Goal: Navigation & Orientation: Understand site structure

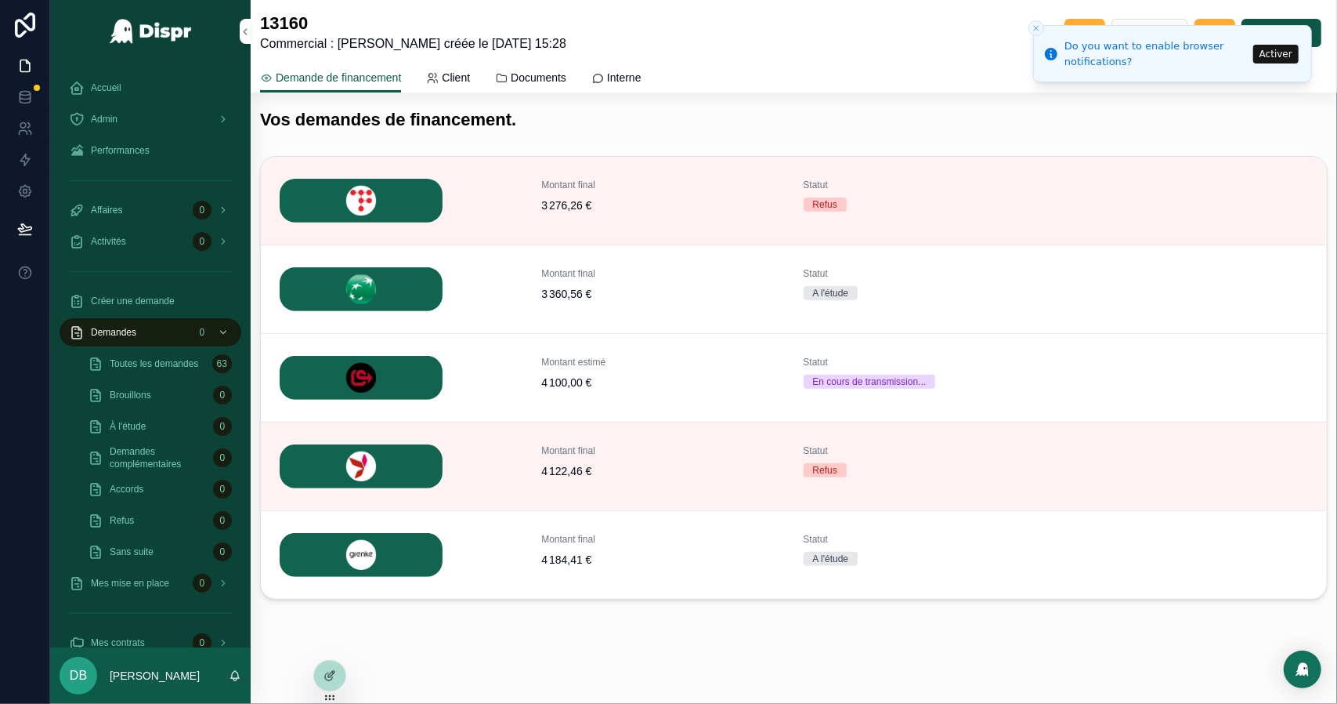
scroll to position [303, 0]
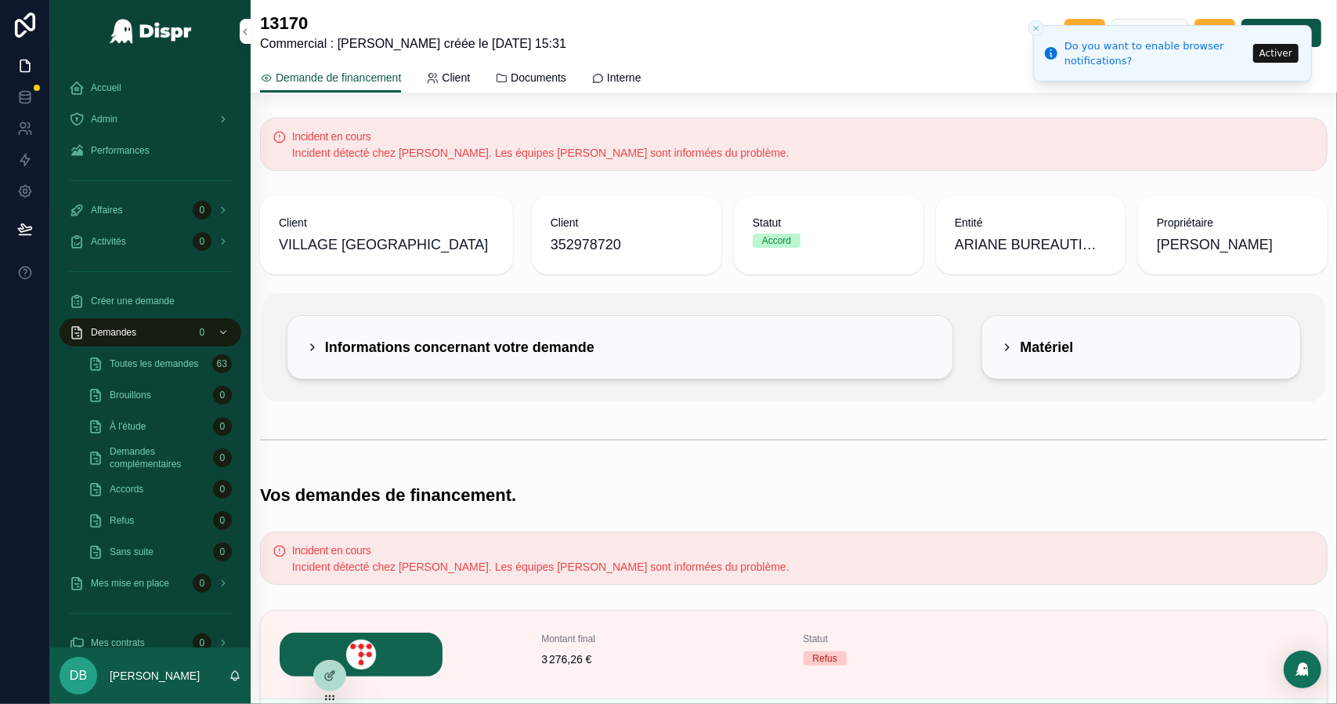
click at [1042, 29] on button "Close toast" at bounding box center [1037, 28] width 16 height 16
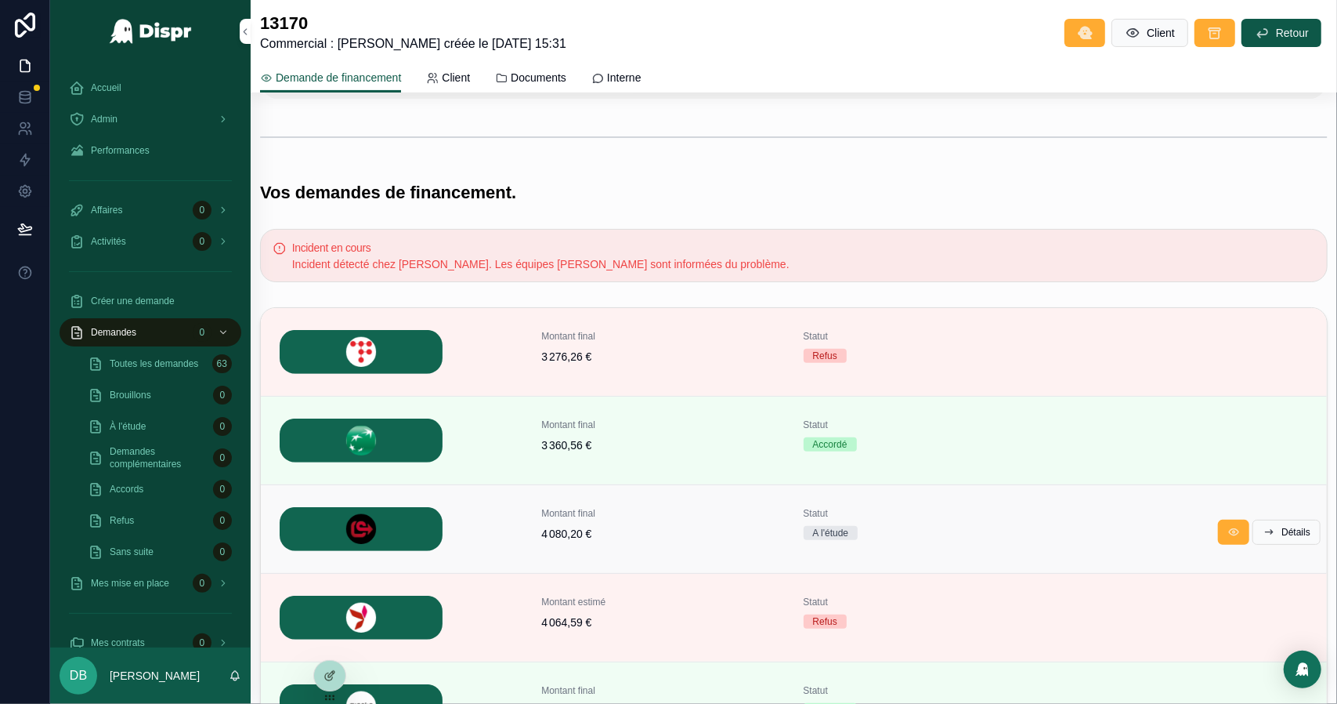
scroll to position [224, 0]
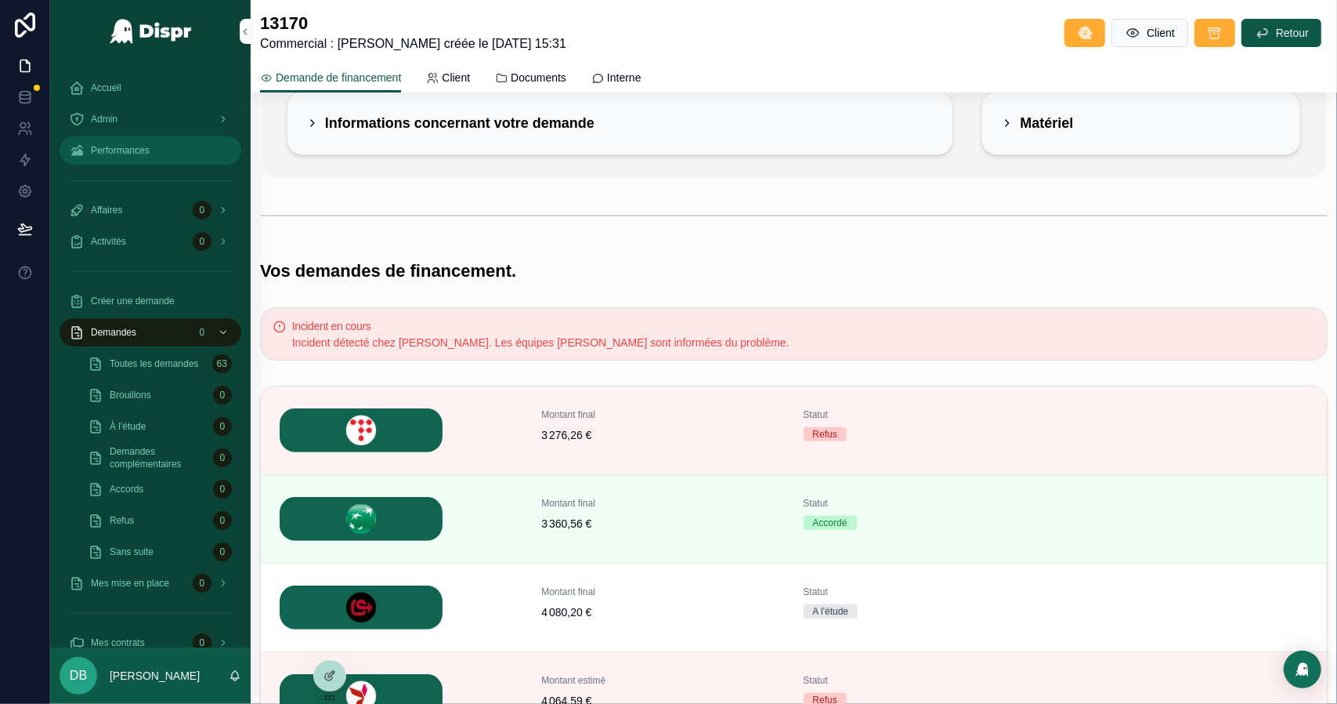
click at [214, 145] on div "Performances" at bounding box center [150, 150] width 163 height 25
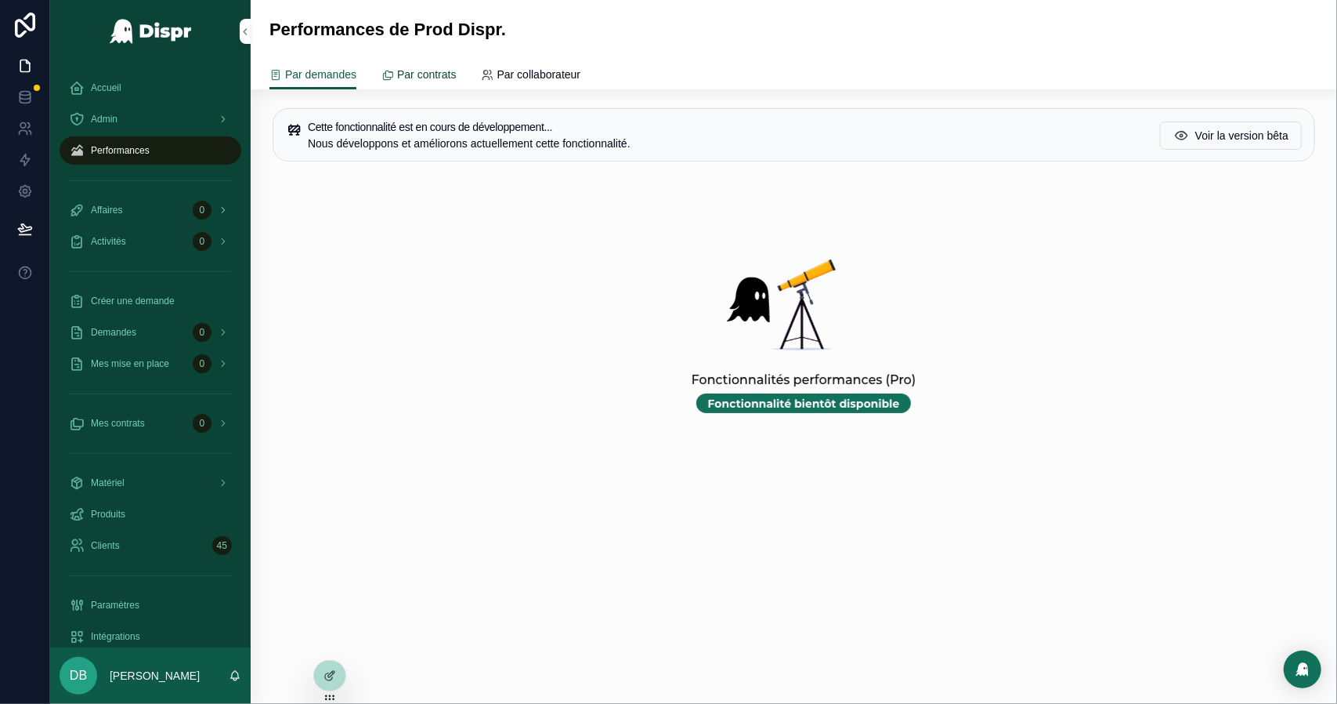
click at [440, 77] on span "Par contrats" at bounding box center [426, 75] width 59 height 16
drag, startPoint x: 505, startPoint y: 71, endPoint x: 497, endPoint y: 73, distance: 8.0
click at [494, 71] on icon "scrollable content" at bounding box center [488, 75] width 13 height 13
click at [309, 71] on span "Par demandes" at bounding box center [320, 75] width 71 height 16
click at [144, 89] on div "Accueil" at bounding box center [150, 87] width 163 height 25
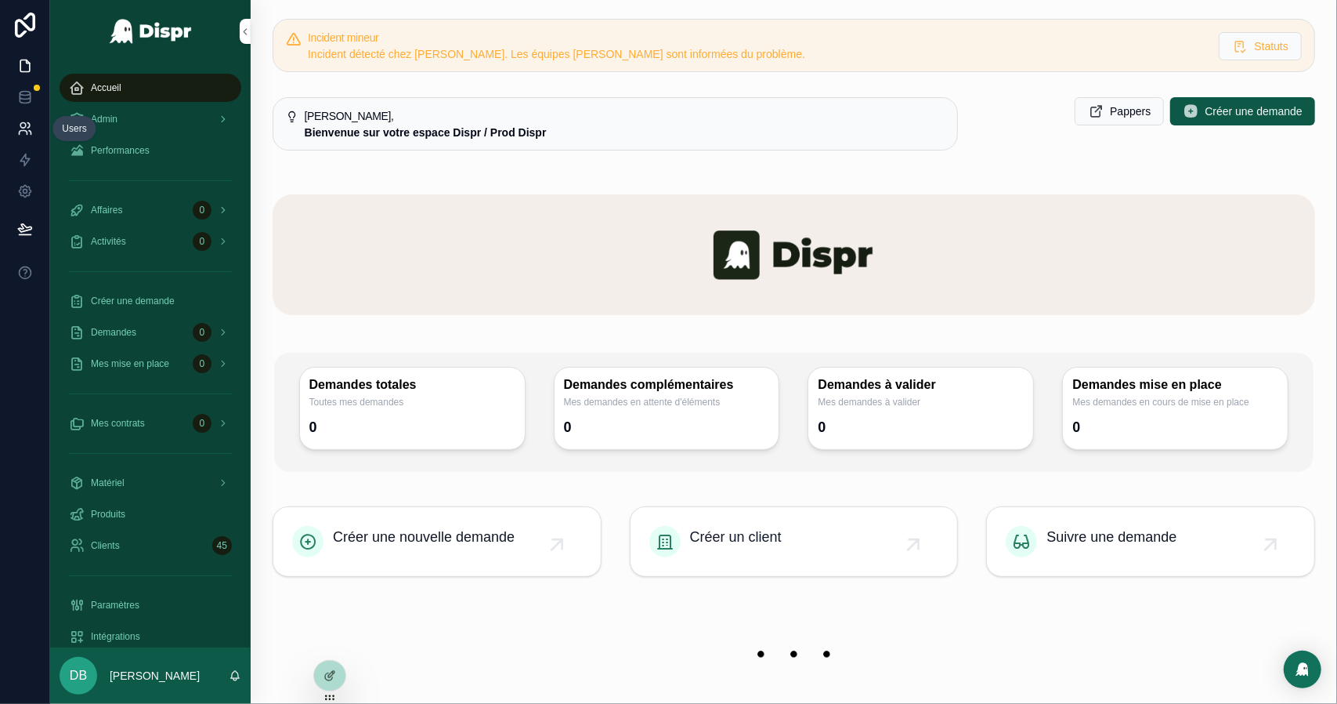
click at [29, 131] on icon at bounding box center [30, 133] width 2 height 4
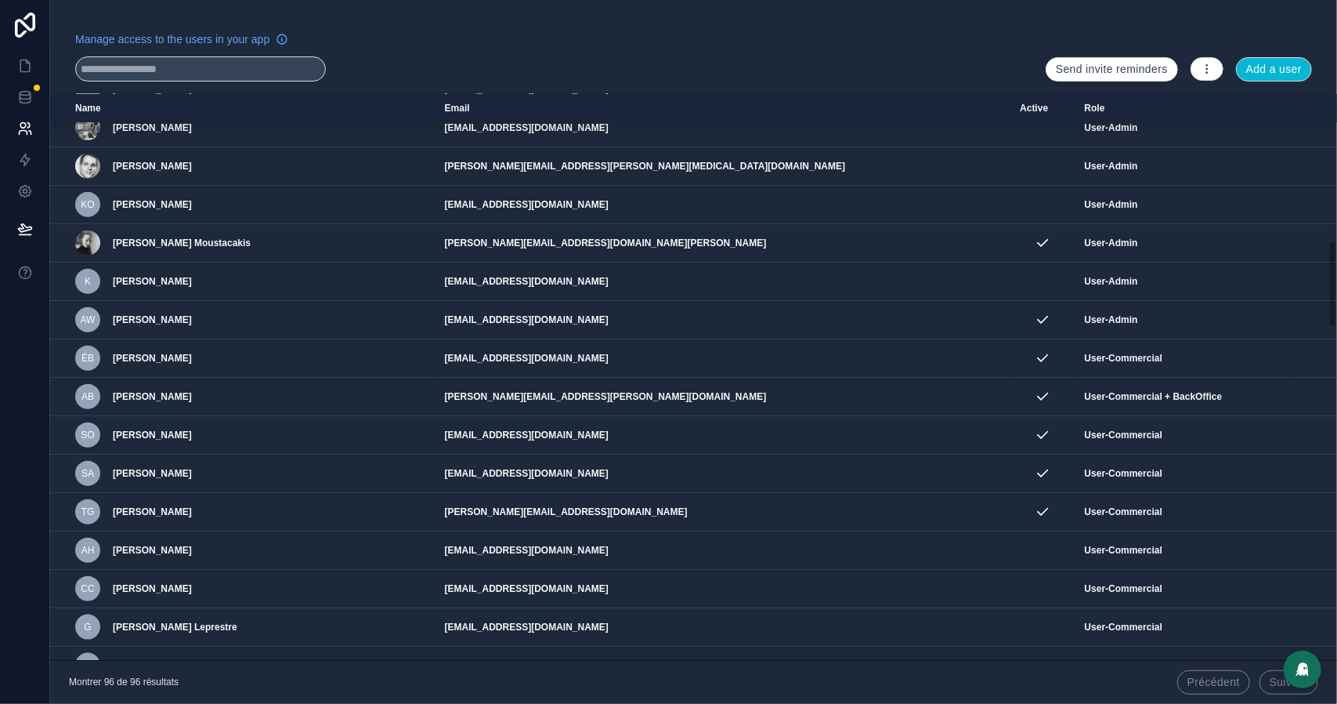
scroll to position [928, 0]
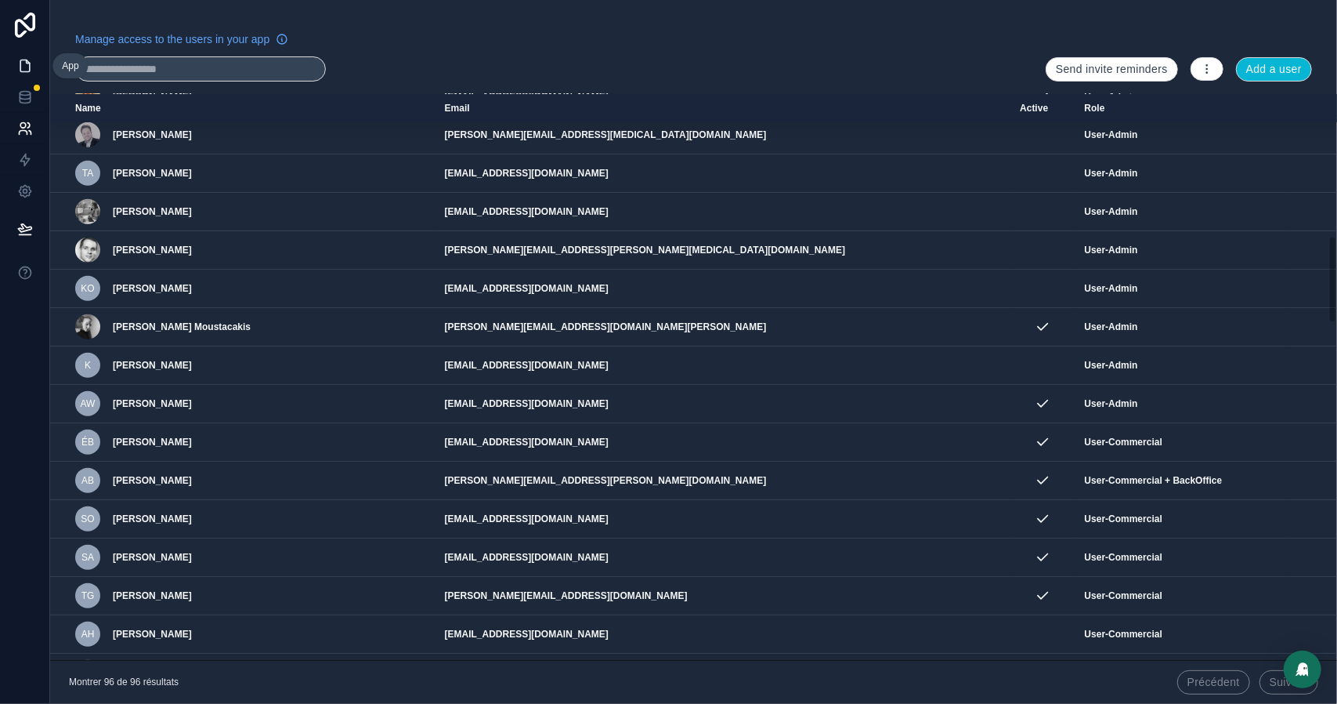
click at [24, 65] on icon at bounding box center [25, 66] width 16 height 16
